Goal: Complete application form

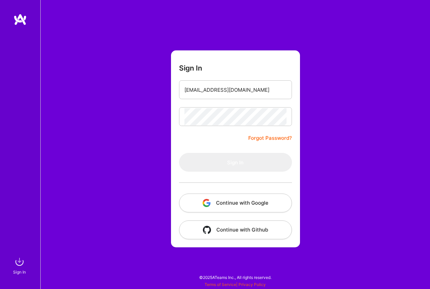
type input "[EMAIL_ADDRESS][DOMAIN_NAME]"
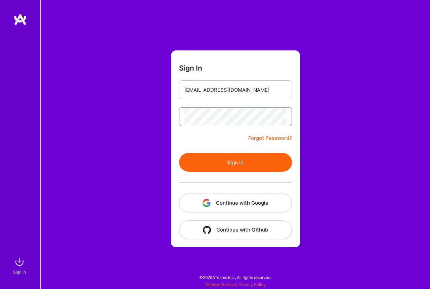
click at [179, 153] on button "Sign In" at bounding box center [235, 162] width 113 height 19
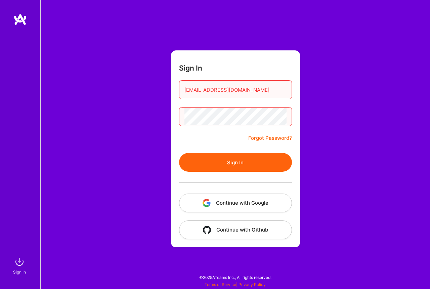
click at [179, 153] on button "Sign In" at bounding box center [235, 162] width 113 height 19
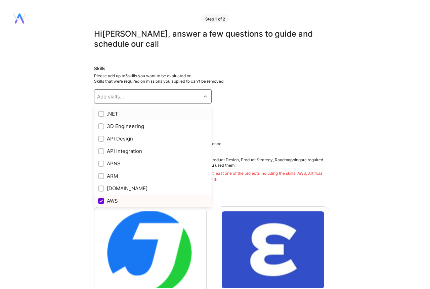
click at [189, 98] on div "Add skills..." at bounding box center [147, 96] width 107 height 13
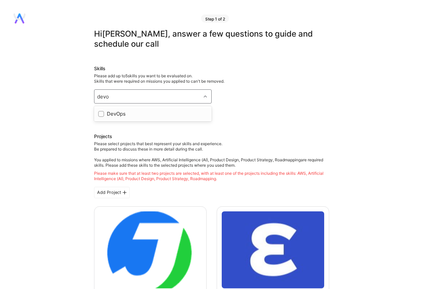
type input "devop"
click at [143, 113] on div "DevOps" at bounding box center [153, 113] width 110 height 7
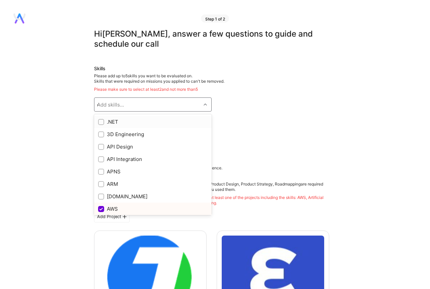
checkbox input "true"
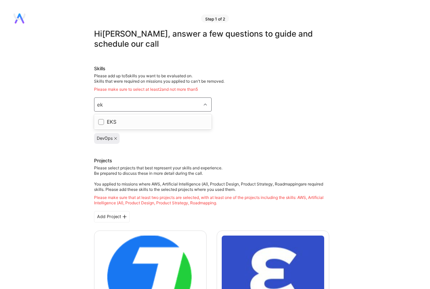
type input "eks"
click at [130, 122] on div "EKS" at bounding box center [153, 121] width 110 height 7
checkbox input "true"
type input "terr"
click at [135, 120] on div "Terraform" at bounding box center [153, 121] width 110 height 7
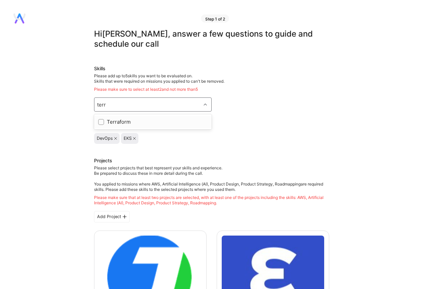
checkbox input "true"
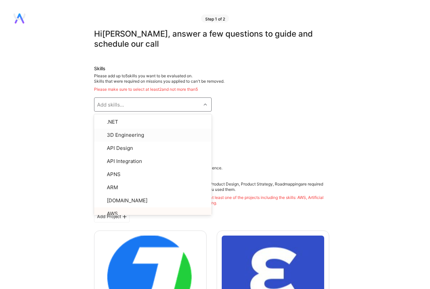
click at [263, 131] on div "Skills Please add up to 5 skills you want to be evaluated on. Skills that were …" at bounding box center [211, 104] width 235 height 79
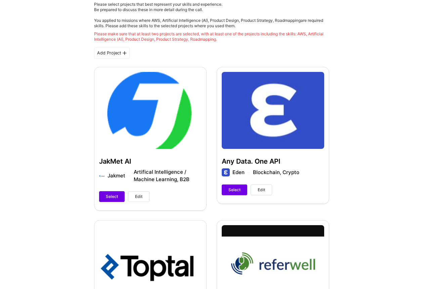
scroll to position [173, 0]
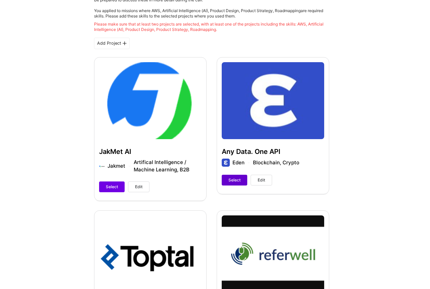
click at [237, 182] on span "Select" at bounding box center [234, 180] width 12 height 6
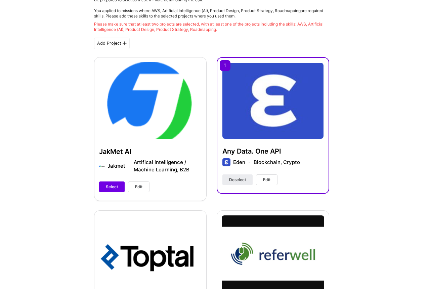
click at [267, 182] on span "Edit" at bounding box center [266, 180] width 7 height 6
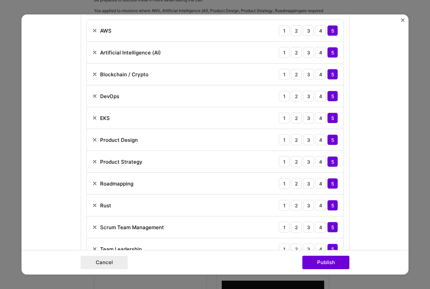
scroll to position [502, 0]
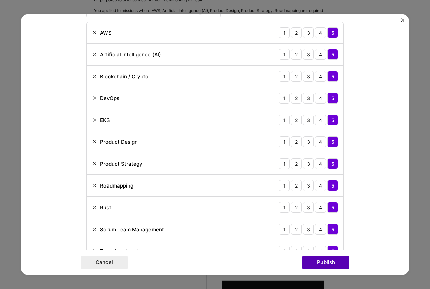
click at [333, 261] on button "Publish" at bounding box center [325, 262] width 47 height 13
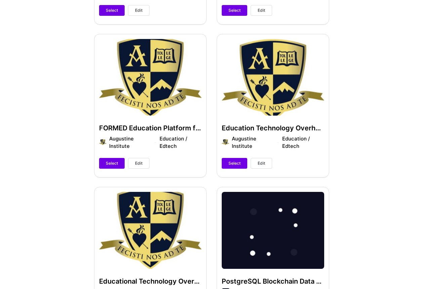
scroll to position [546, 0]
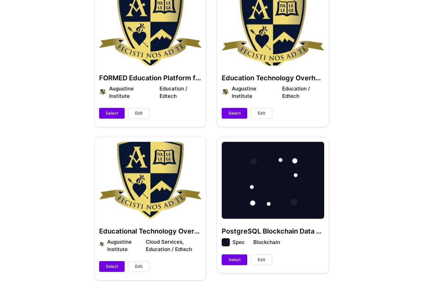
click at [142, 113] on span "Edit" at bounding box center [138, 113] width 7 height 6
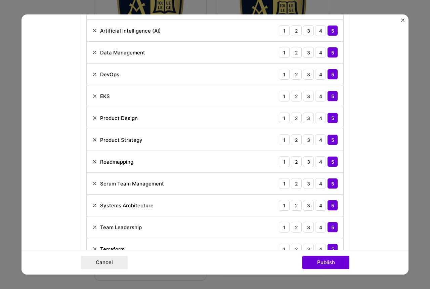
scroll to position [596, 0]
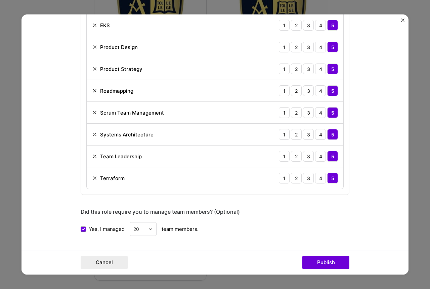
click at [400, 18] on form "Project title FORMED Education Platform for Augustine Institute Company Augusti…" at bounding box center [215, 144] width 387 height 260
click at [404, 23] on button "Close" at bounding box center [402, 21] width 3 height 7
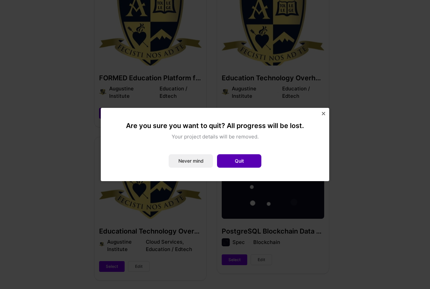
click at [238, 159] on button "Quit" at bounding box center [239, 160] width 44 height 13
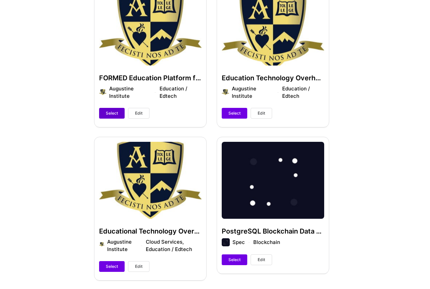
click at [119, 114] on button "Select" at bounding box center [112, 113] width 26 height 11
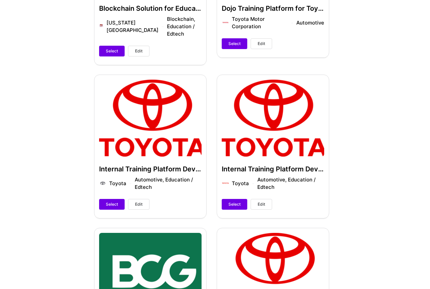
scroll to position [1236, 0]
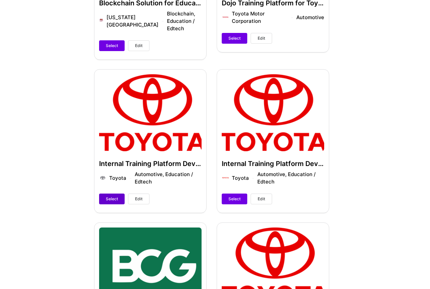
click at [117, 196] on span "Select" at bounding box center [112, 199] width 12 height 6
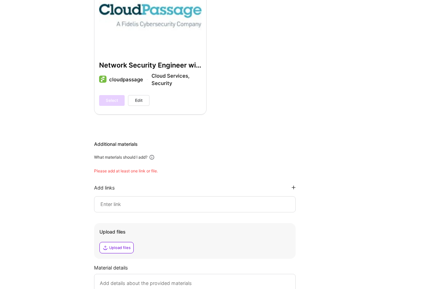
scroll to position [1670, 0]
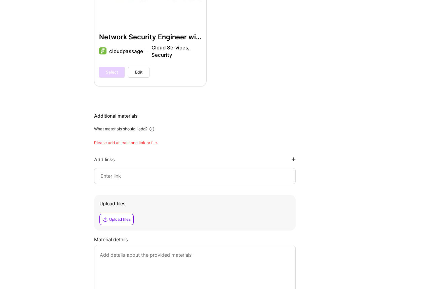
click at [188, 172] on input at bounding box center [195, 176] width 190 height 8
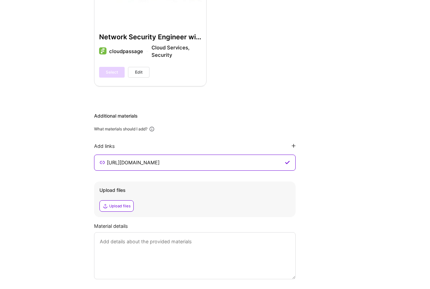
type input "[URL][DOMAIN_NAME]"
click at [178, 233] on textarea at bounding box center [195, 255] width 202 height 47
click at [127, 203] on div "Upload files" at bounding box center [120, 205] width 22 height 5
click at [212, 232] on textarea at bounding box center [195, 255] width 202 height 47
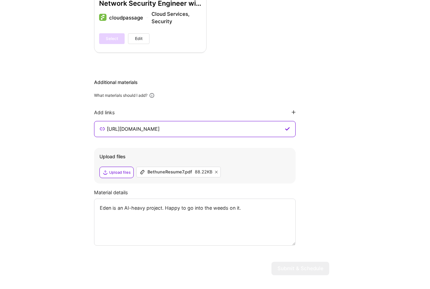
type textarea "Eden is an AI-heavy project. Happy to go into the weeds on it."
